Goal: Information Seeking & Learning: Learn about a topic

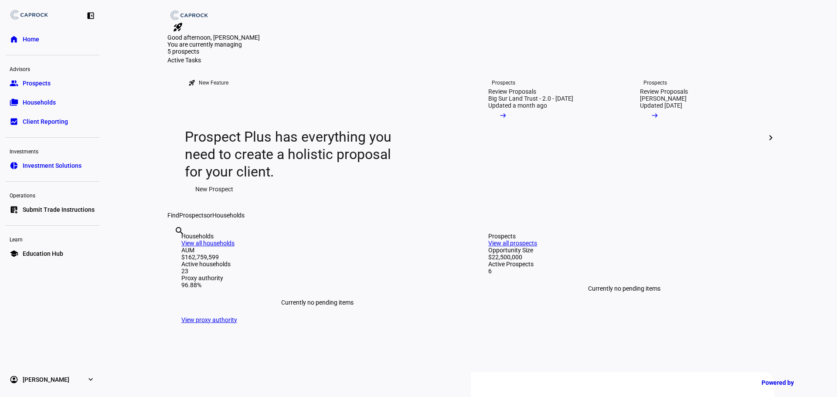
click at [36, 252] on span "Education Hub" at bounding box center [43, 253] width 41 height 9
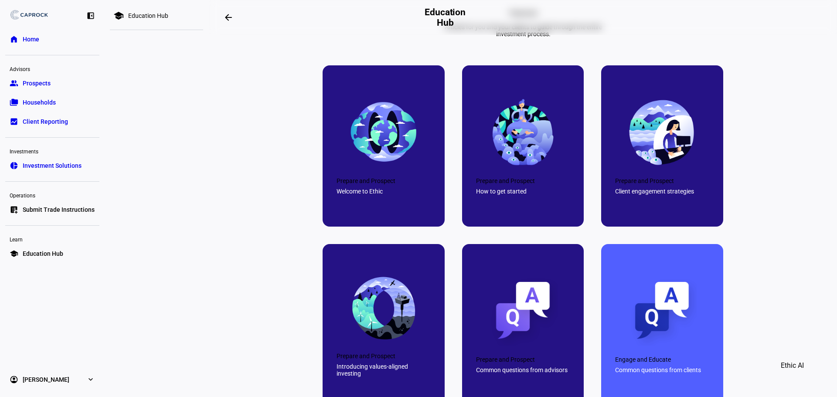
scroll to position [327, 0]
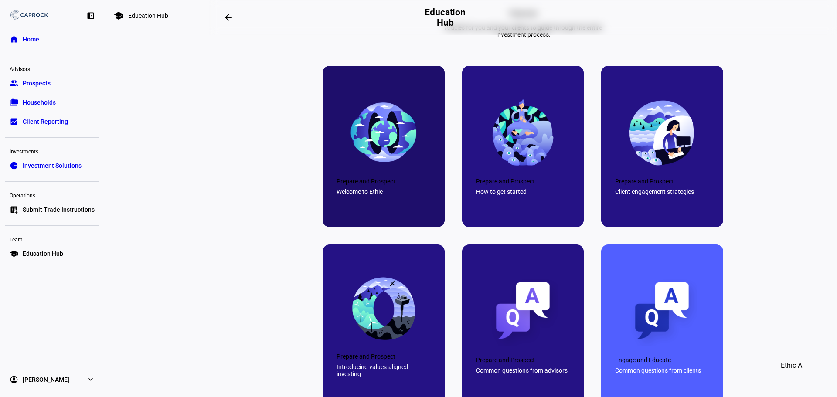
click at [399, 167] on img at bounding box center [383, 132] width 69 height 69
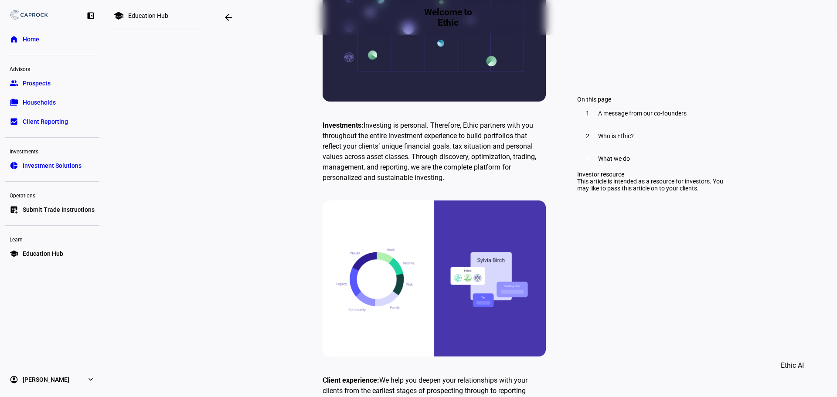
scroll to position [1869, 0]
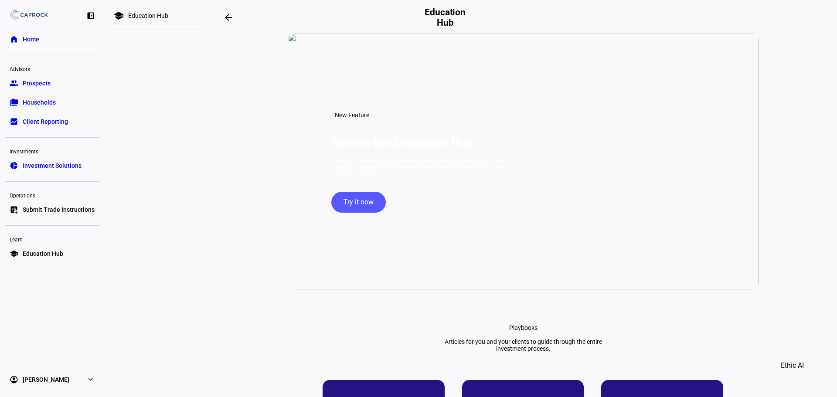
scroll to position [8, 0]
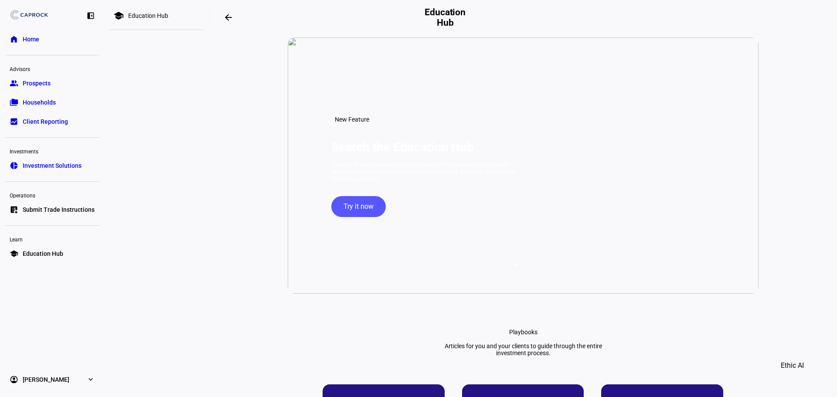
click at [363, 217] on span "Try it now" at bounding box center [359, 206] width 30 height 21
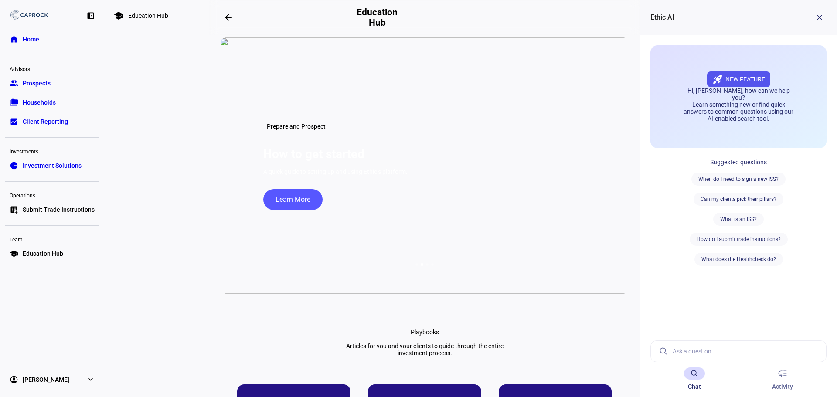
click at [721, 353] on input at bounding box center [746, 351] width 147 height 21
type input "Example VME"
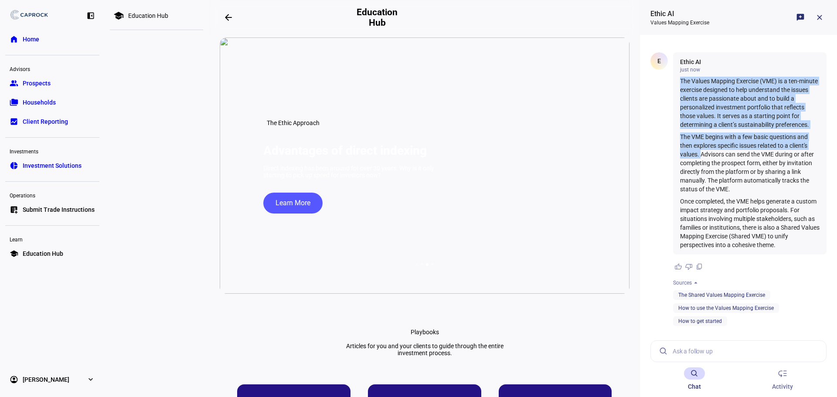
drag, startPoint x: 701, startPoint y: 151, endPoint x: 677, endPoint y: 77, distance: 78.3
click at [677, 77] on div "Ethic AI just now The Values Mapping Exercise (VME) is a ten-minute exercise de…" at bounding box center [749, 153] width 153 height 202
copy div "The Values Mapping Exercise (VME) is a ten-minute exercise designed to help und…"
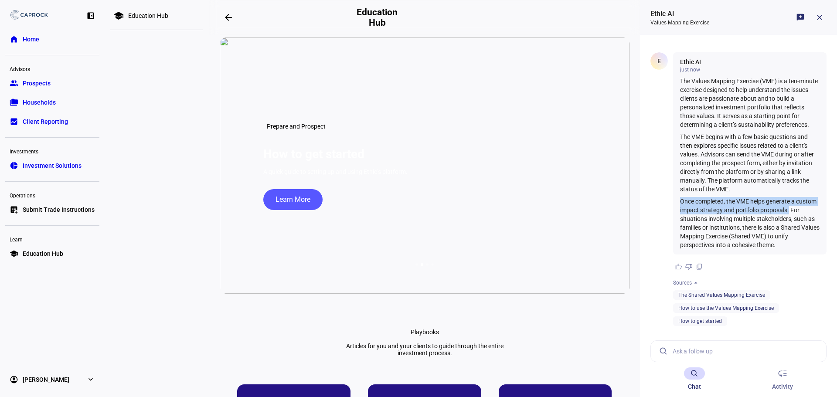
drag, startPoint x: 681, startPoint y: 202, endPoint x: 812, endPoint y: 207, distance: 131.8
click at [812, 207] on p "Once completed, the VME helps generate a custom impact strategy and portfolio p…" at bounding box center [750, 223] width 140 height 52
copy p "Once completed, the VME helps generate a custom impact strategy and portfolio p…"
